Goal: Navigation & Orientation: Find specific page/section

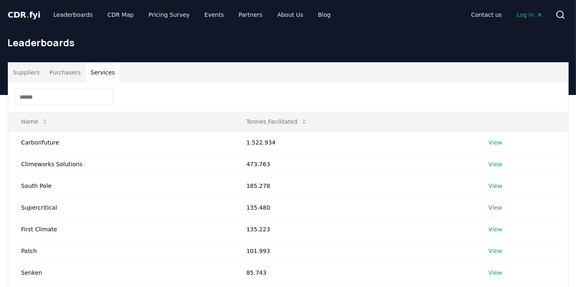
drag, startPoint x: 0, startPoint y: 0, endPoint x: 26, endPoint y: 69, distance: 73.9
click at [26, 69] on button "Suppliers" at bounding box center [26, 73] width 36 height 20
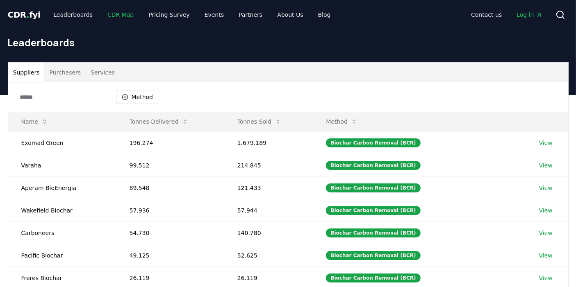
click at [111, 14] on link "CDR Map" at bounding box center [120, 14] width 39 height 15
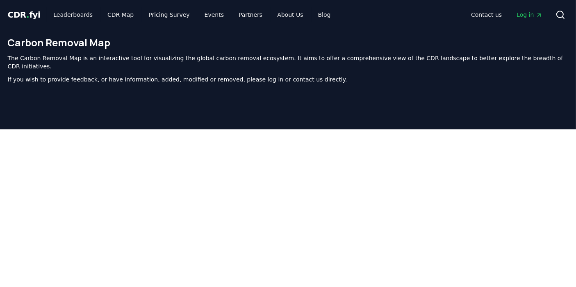
scroll to position [252, 0]
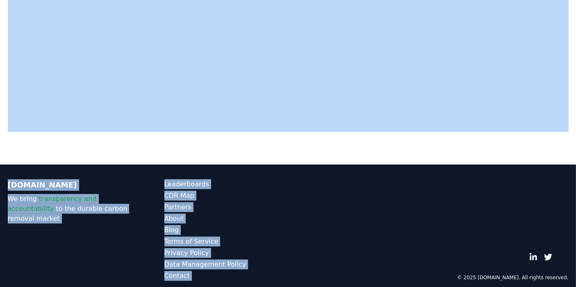
drag, startPoint x: 413, startPoint y: 140, endPoint x: 413, endPoint y: 181, distance: 41.8
click at [413, 181] on div "CDR . fyi Leaderboards CDR Map Pricing Survey Events Partners About Us Blog Con…" at bounding box center [288, 22] width 576 height 548
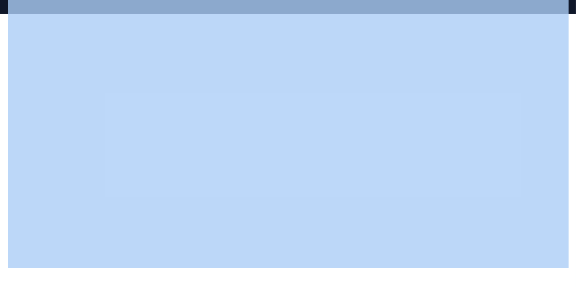
scroll to position [116, 0]
click at [213, 272] on div at bounding box center [288, 157] width 576 height 287
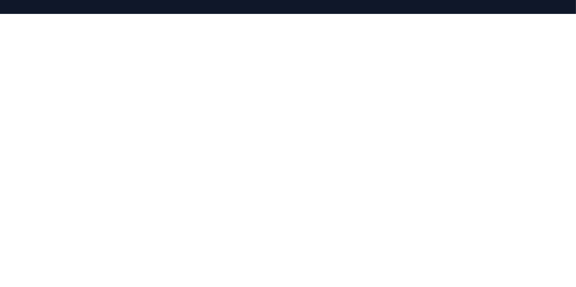
click at [96, 270] on div at bounding box center [288, 157] width 576 height 287
click at [303, 277] on div at bounding box center [288, 157] width 576 height 287
click at [349, 281] on div at bounding box center [288, 157] width 576 height 287
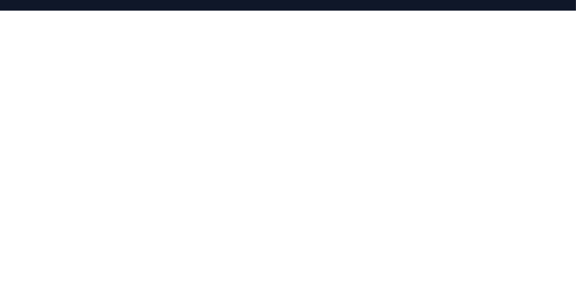
scroll to position [124, 0]
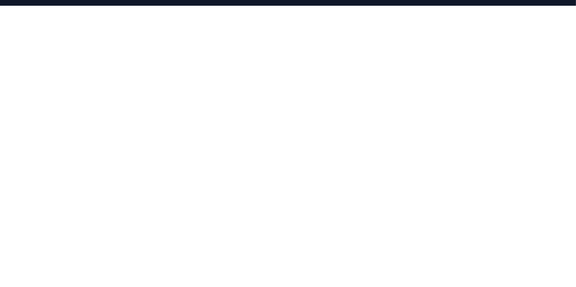
click at [365, 270] on div at bounding box center [288, 149] width 576 height 287
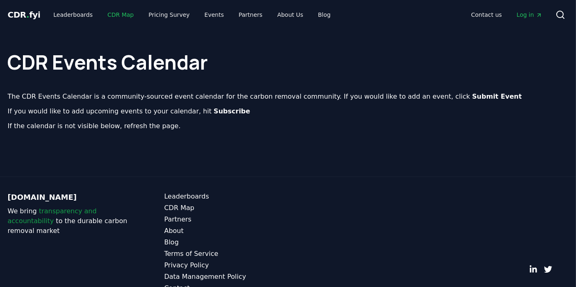
click at [114, 14] on link "CDR Map" at bounding box center [120, 14] width 39 height 15
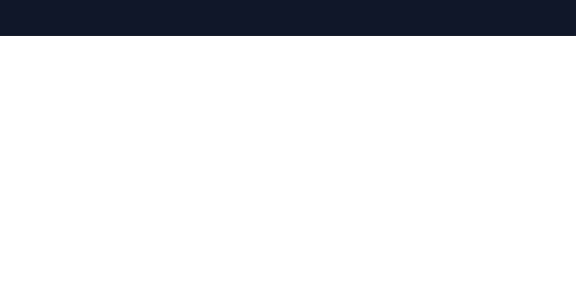
scroll to position [93, 0]
